Goal: Task Accomplishment & Management: Use online tool/utility

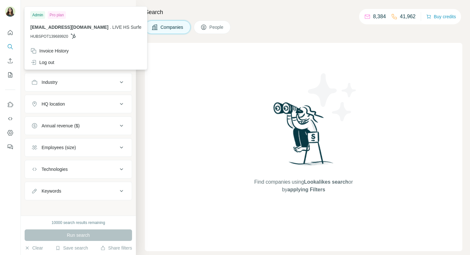
click at [11, 16] on img at bounding box center [10, 11] width 10 height 10
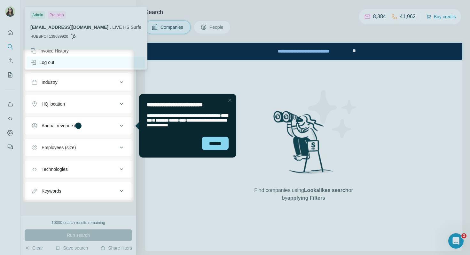
click at [50, 63] on div "Log out" at bounding box center [42, 62] width 24 height 6
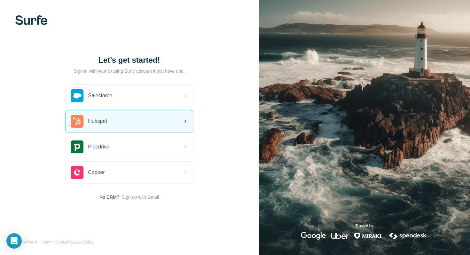
click at [135, 124] on div "Hubspot" at bounding box center [129, 121] width 127 height 22
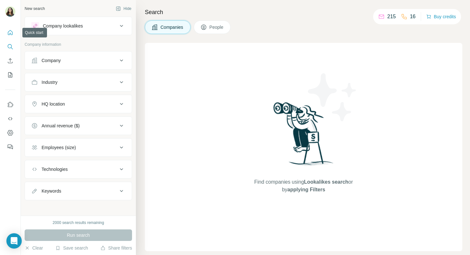
click at [9, 33] on icon "Quick start" at bounding box center [10, 32] width 6 height 6
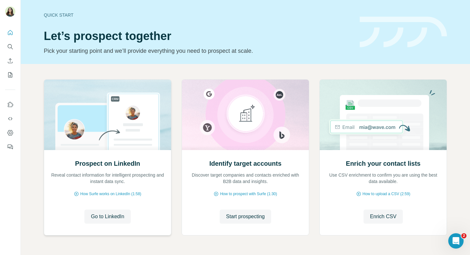
click at [141, 91] on img at bounding box center [108, 115] width 128 height 70
click at [109, 217] on span "Go to LinkedIn" at bounding box center [107, 217] width 33 height 8
click at [238, 218] on span "Start prospecting" at bounding box center [245, 217] width 39 height 8
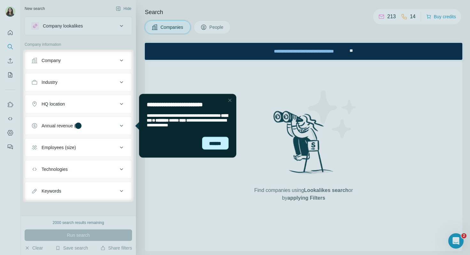
click at [217, 142] on div "******" at bounding box center [215, 143] width 27 height 13
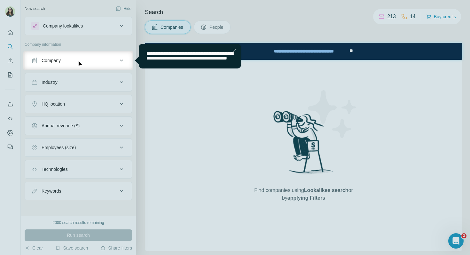
click at [237, 52] on div "Close Step" at bounding box center [235, 50] width 8 height 8
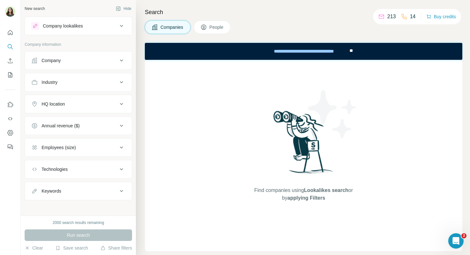
click at [88, 64] on button "Company" at bounding box center [78, 60] width 107 height 15
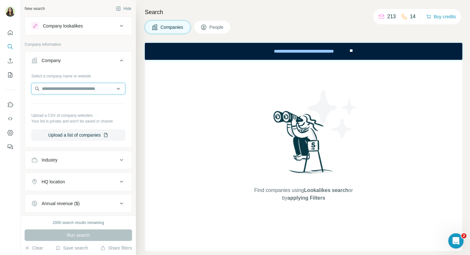
click at [74, 93] on input "text" at bounding box center [78, 89] width 94 height 12
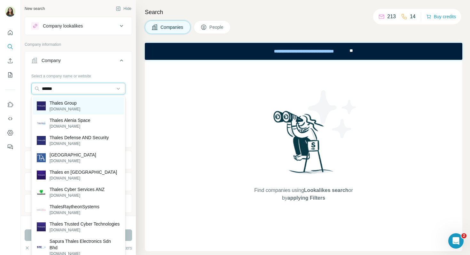
type input "******"
click at [66, 102] on p "Thales Group" at bounding box center [65, 103] width 31 height 6
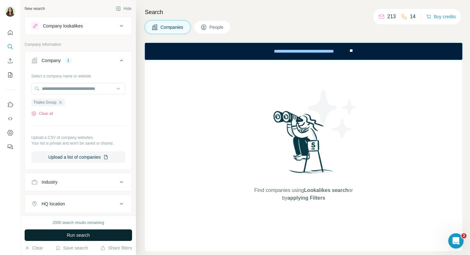
click at [74, 233] on span "Run search" at bounding box center [78, 235] width 23 height 6
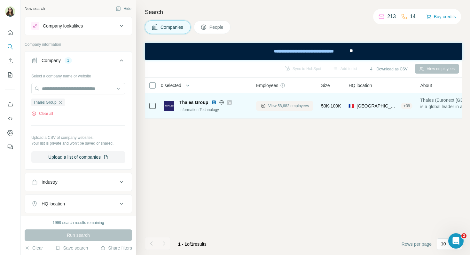
click at [276, 105] on span "View 58,682 employees" at bounding box center [288, 106] width 41 height 6
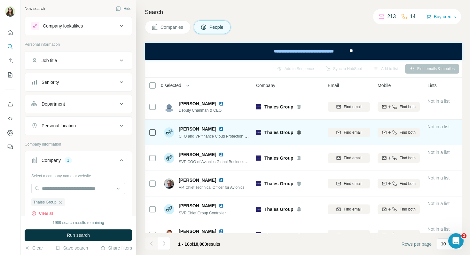
scroll to position [78, 0]
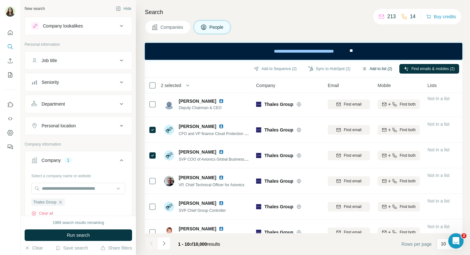
click at [373, 69] on button "Add to list (2)" at bounding box center [377, 69] width 39 height 10
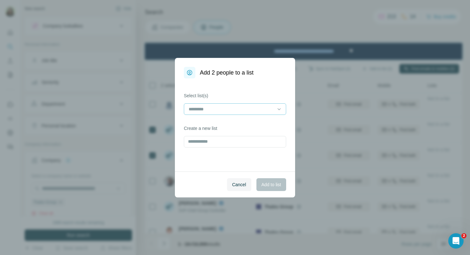
click at [237, 107] on input at bounding box center [231, 109] width 86 height 7
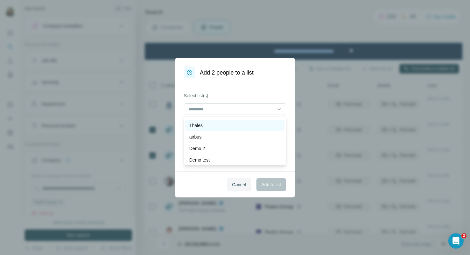
click at [208, 129] on div "Thales" at bounding box center [235, 125] width 92 height 6
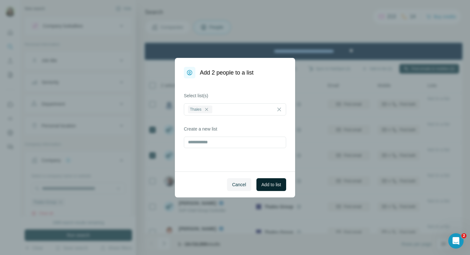
click at [270, 184] on span "Add to list" at bounding box center [272, 184] width 20 height 6
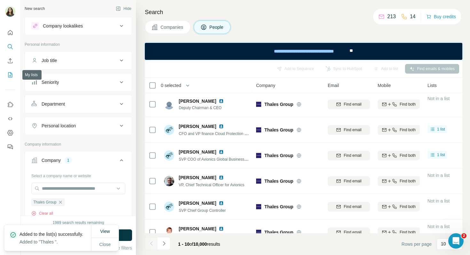
click at [10, 75] on icon "My lists" at bounding box center [10, 75] width 6 height 6
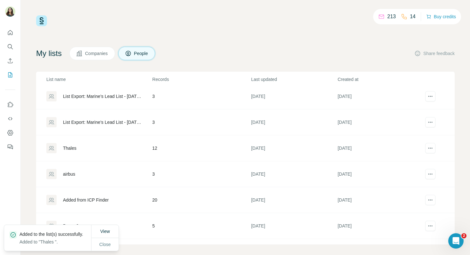
scroll to position [43, 0]
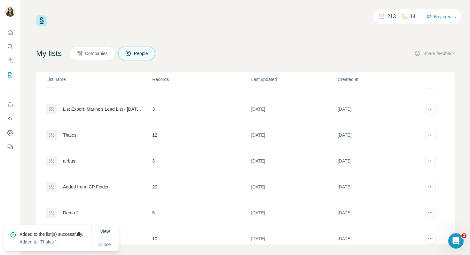
click at [72, 136] on div "Thales" at bounding box center [69, 135] width 13 height 6
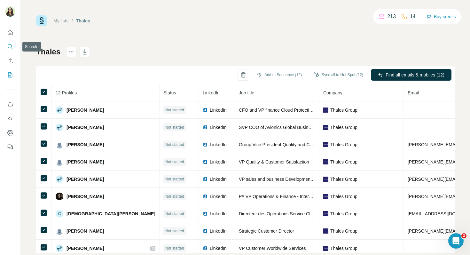
click at [12, 45] on icon "Search" at bounding box center [10, 47] width 6 height 6
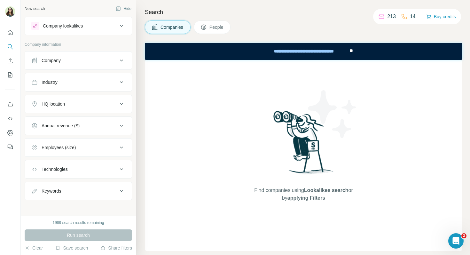
click at [213, 30] on span "People" at bounding box center [217, 27] width 15 height 6
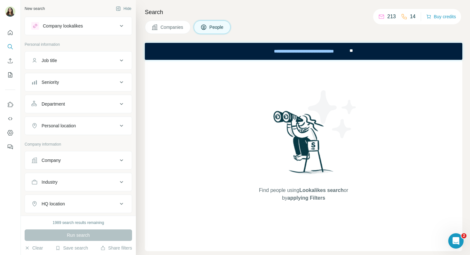
click at [81, 58] on div "Job title" at bounding box center [74, 60] width 86 height 6
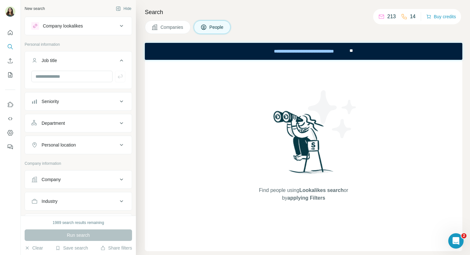
click at [119, 59] on icon at bounding box center [122, 61] width 8 height 8
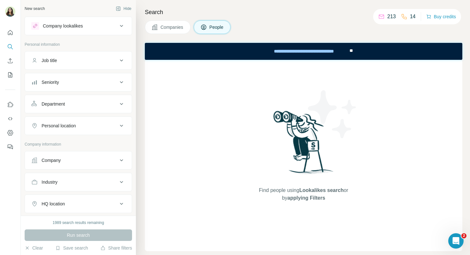
click at [121, 62] on icon at bounding box center [122, 61] width 8 height 8
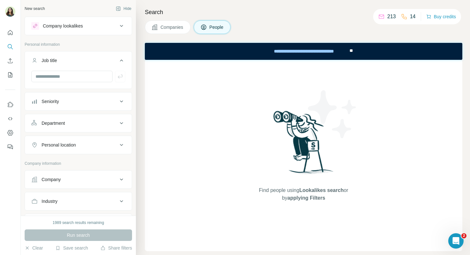
scroll to position [20, 0]
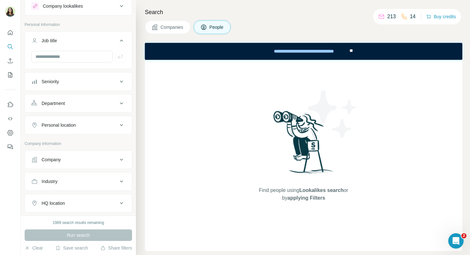
click at [123, 82] on icon at bounding box center [122, 82] width 8 height 8
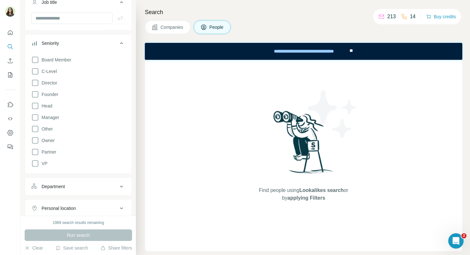
scroll to position [0, 0]
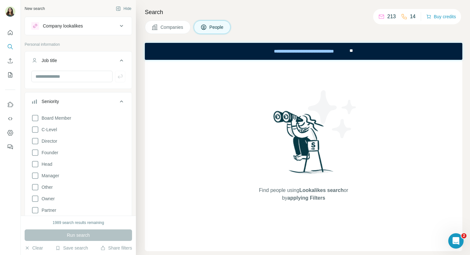
click at [76, 25] on div "Company lookalikes" at bounding box center [63, 26] width 40 height 6
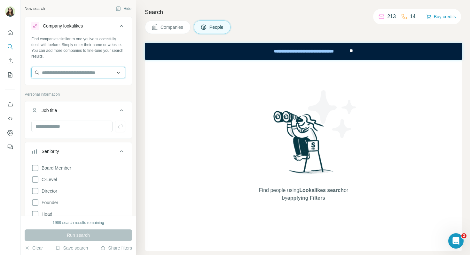
click at [55, 75] on input "text" at bounding box center [78, 73] width 94 height 12
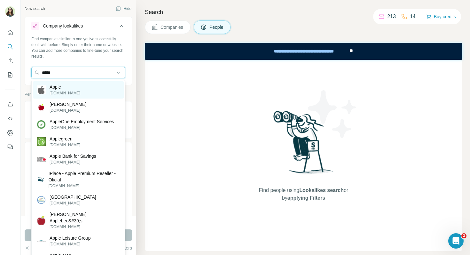
type input "*****"
click at [60, 88] on p "Apple" at bounding box center [65, 87] width 31 height 6
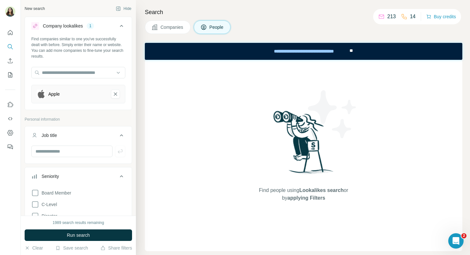
click at [52, 79] on div at bounding box center [78, 73] width 94 height 13
click at [51, 74] on input "text" at bounding box center [78, 73] width 94 height 12
type input "*"
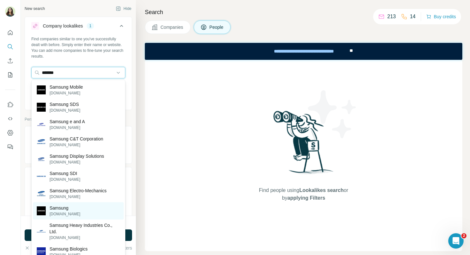
type input "*******"
click at [73, 209] on p "Samsung" at bounding box center [65, 208] width 31 height 6
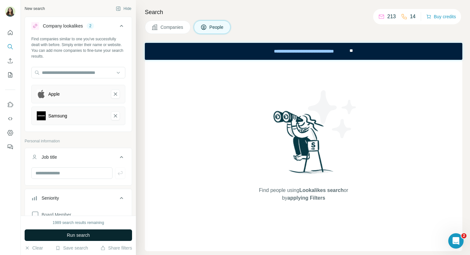
click at [84, 236] on span "Run search" at bounding box center [78, 235] width 23 height 6
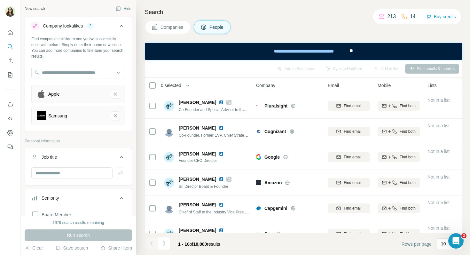
click at [165, 33] on button "Companies" at bounding box center [168, 26] width 46 height 13
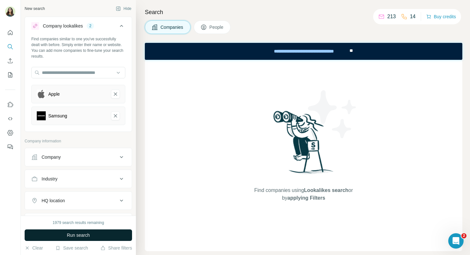
click at [97, 238] on button "Run search" at bounding box center [79, 235] width 108 height 12
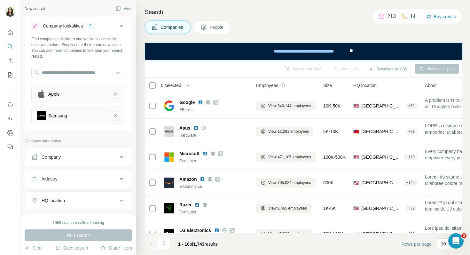
click at [117, 93] on icon "Apple-remove-button" at bounding box center [116, 94] width 6 height 6
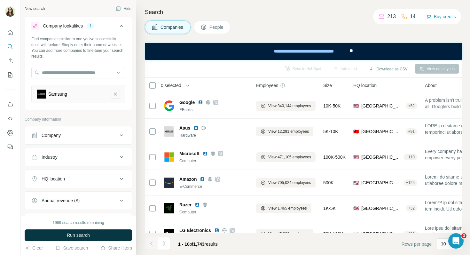
click at [117, 93] on icon "Samsung-remove-button" at bounding box center [116, 94] width 6 height 6
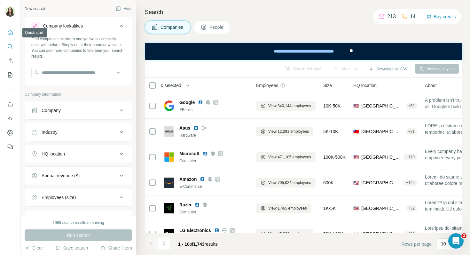
click at [9, 34] on icon "Quick start" at bounding box center [10, 32] width 6 height 6
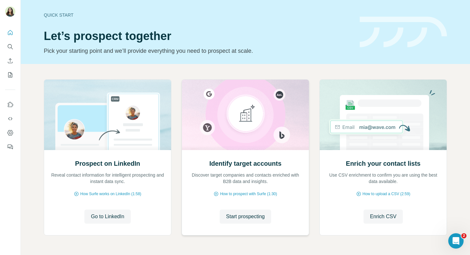
scroll to position [21, 0]
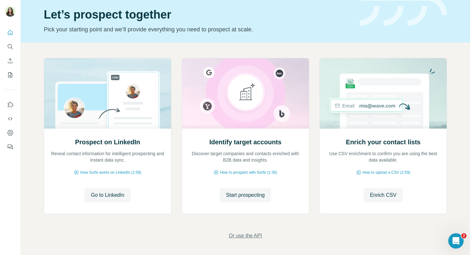
click at [250, 236] on span "Or use the API" at bounding box center [245, 236] width 33 height 8
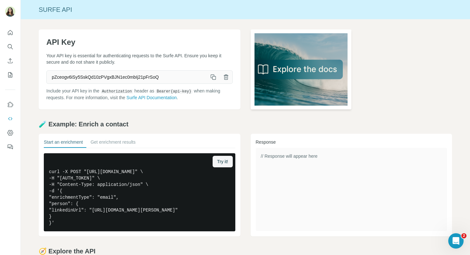
click at [292, 73] on img at bounding box center [301, 69] width 101 height 80
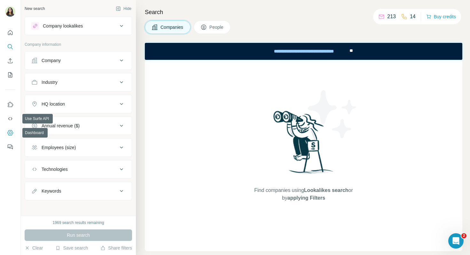
click at [12, 134] on icon "Dashboard" at bounding box center [10, 132] width 6 height 5
